Goal: Information Seeking & Learning: Learn about a topic

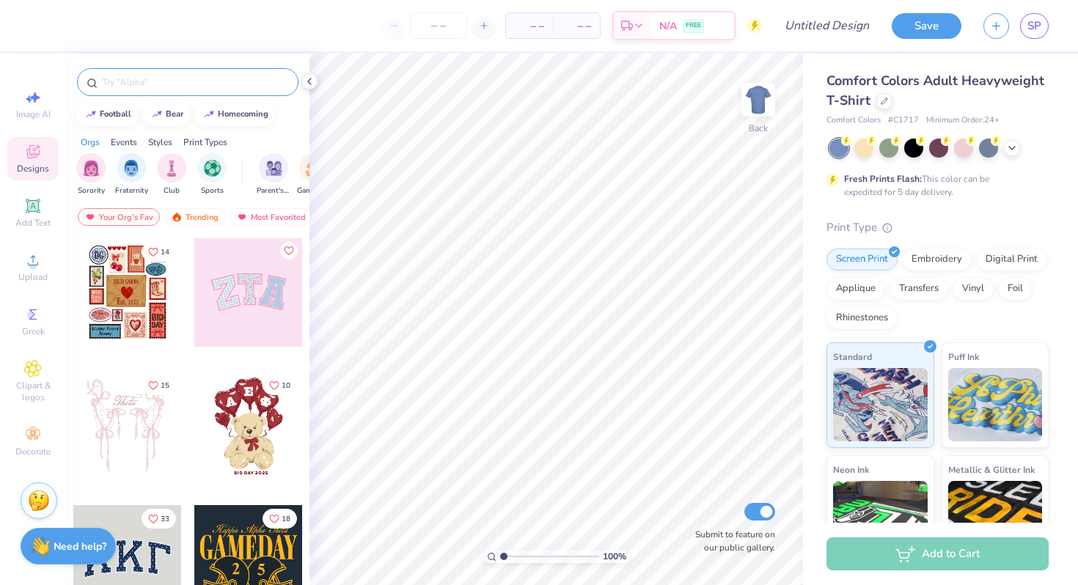
click at [133, 88] on input "text" at bounding box center [195, 82] width 188 height 15
type input "stethoscope"
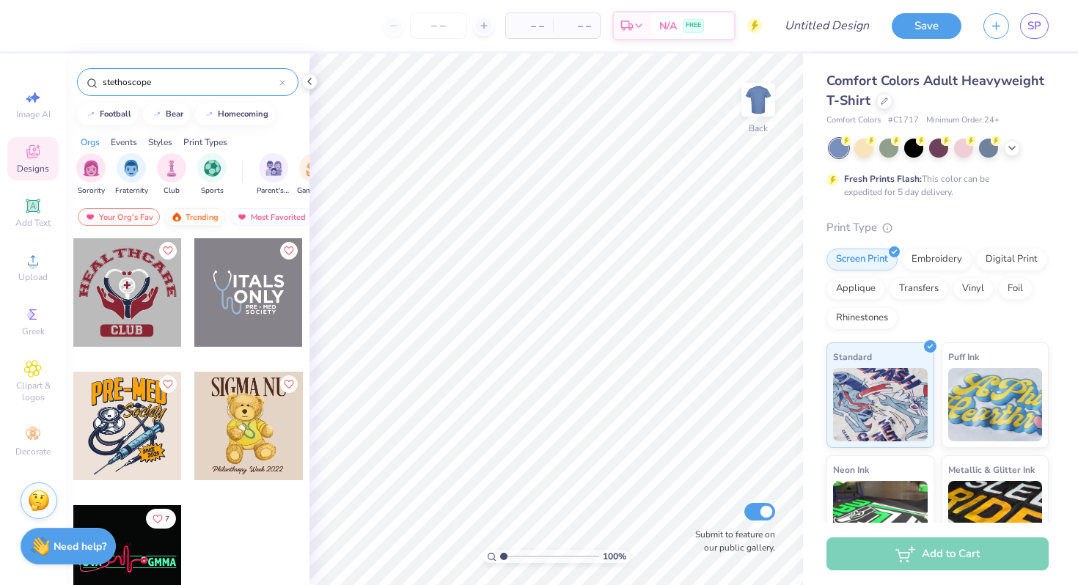
click at [193, 210] on div "Trending" at bounding box center [194, 217] width 61 height 18
click at [236, 216] on img at bounding box center [242, 217] width 12 height 10
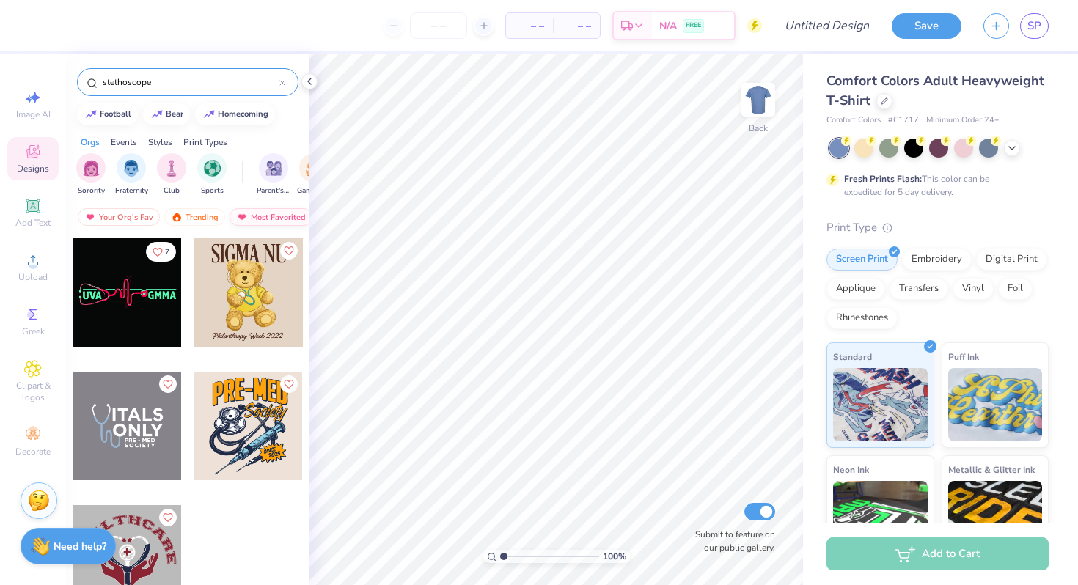
scroll to position [0, 85]
click at [265, 219] on div "Newest" at bounding box center [260, 217] width 56 height 18
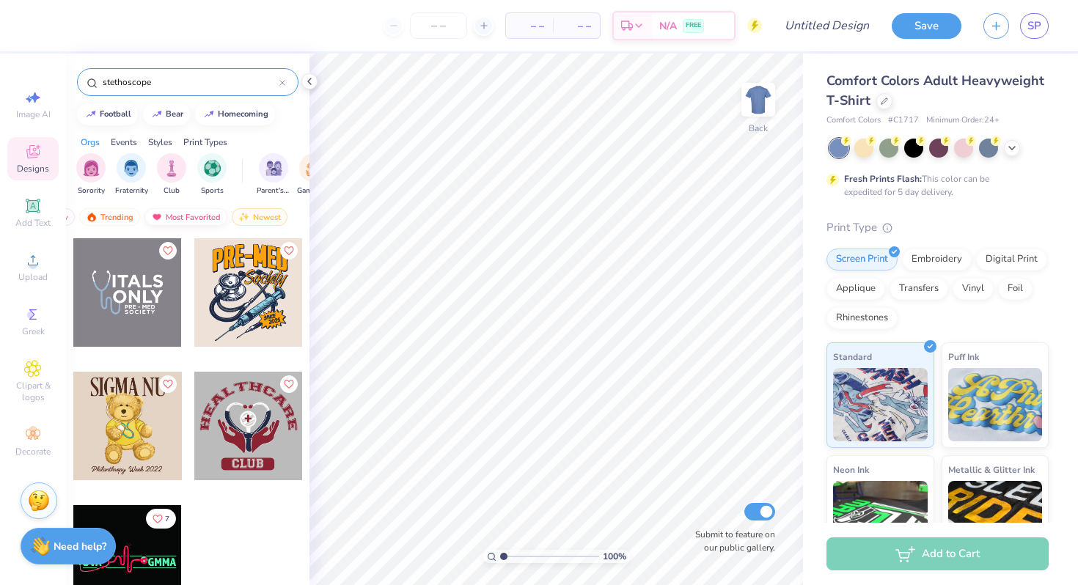
click at [183, 218] on div "Most Favorited" at bounding box center [185, 217] width 83 height 18
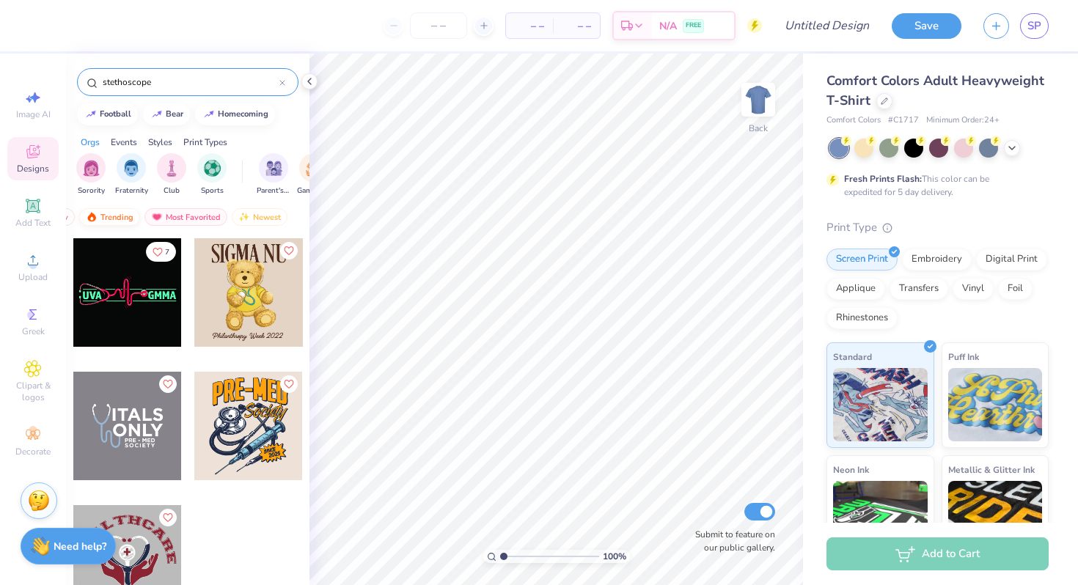
click at [115, 217] on div "Trending" at bounding box center [109, 217] width 61 height 18
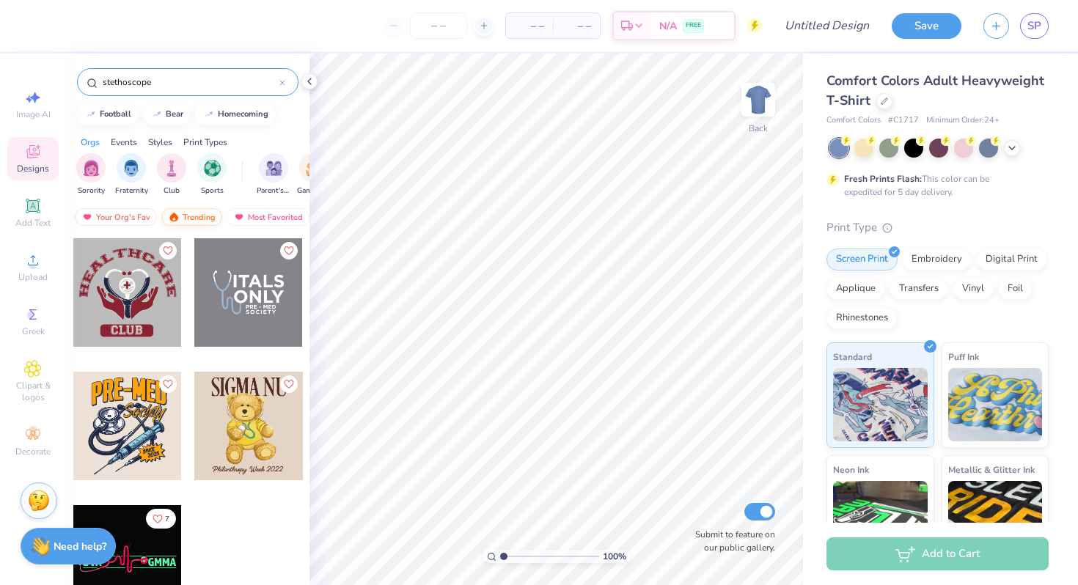
scroll to position [0, 0]
click at [100, 216] on div "Your Org's Fav" at bounding box center [119, 217] width 82 height 18
